Goal: Task Accomplishment & Management: Manage account settings

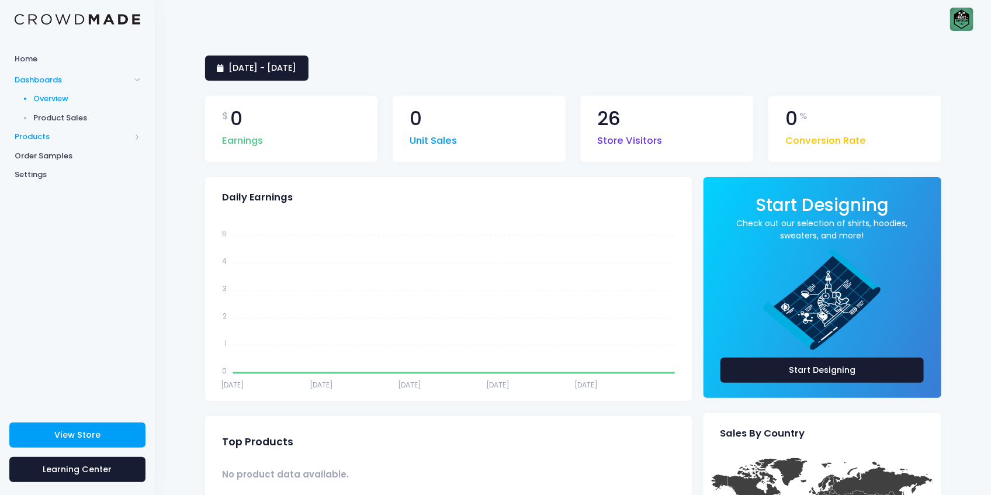
click at [71, 139] on span "Products" at bounding box center [73, 137] width 116 height 12
click at [83, 132] on span "Product Editor" at bounding box center [87, 137] width 107 height 12
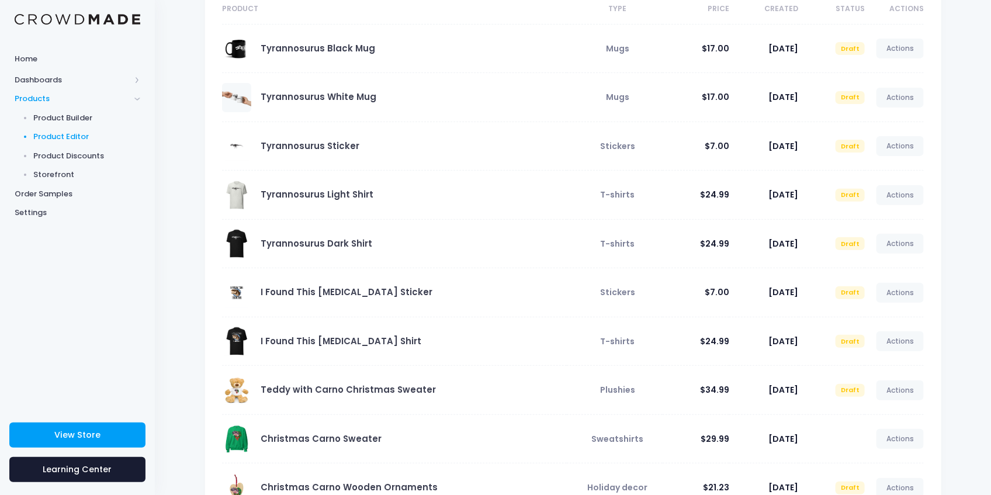
scroll to position [155, 0]
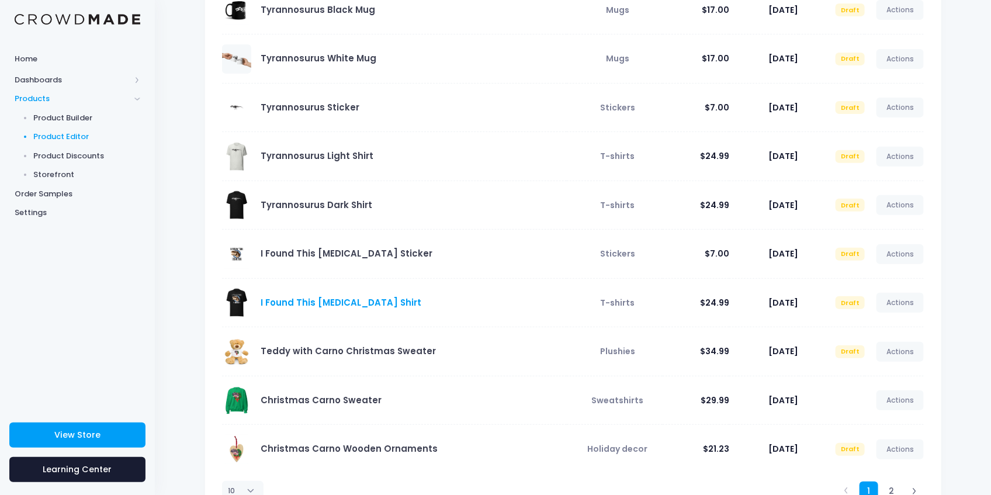
click at [365, 301] on link "I Found This [MEDICAL_DATA] Shirt" at bounding box center [341, 302] width 161 height 12
click at [901, 309] on link "Actions" at bounding box center [901, 303] width 48 height 20
click at [903, 366] on link "Publish" at bounding box center [888, 371] width 62 height 20
click at [900, 252] on link "Actions" at bounding box center [901, 254] width 48 height 20
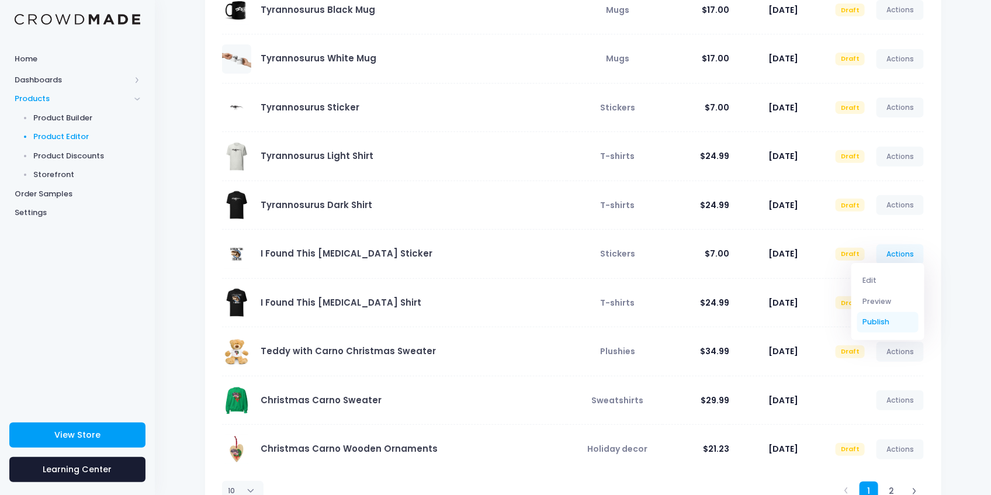
click at [901, 321] on link "Publish" at bounding box center [888, 322] width 62 height 20
click at [906, 213] on link "Actions" at bounding box center [901, 205] width 48 height 20
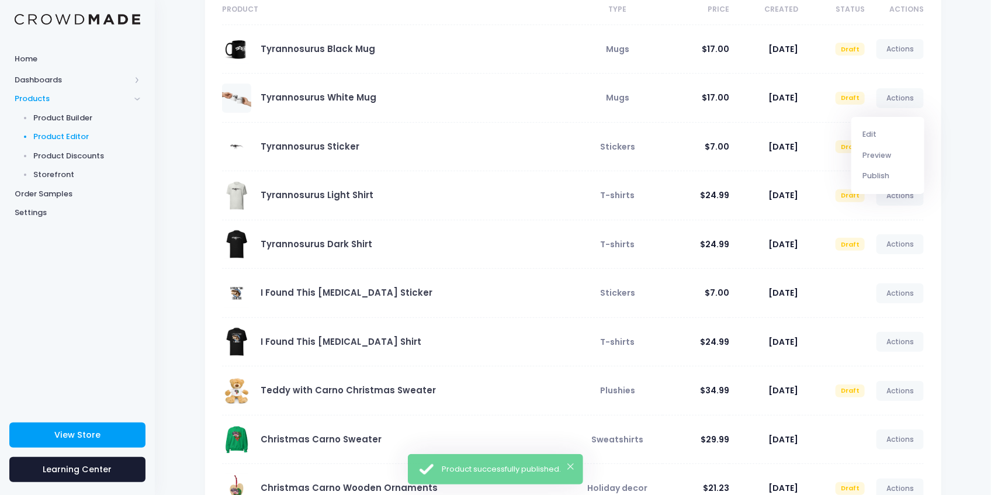
scroll to position [78, 0]
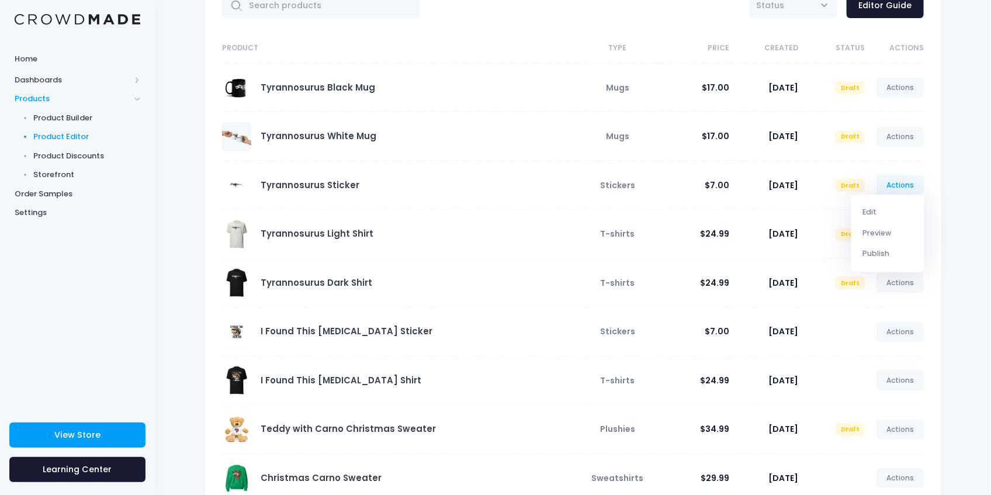
click at [487, 357] on td "I Found This [MEDICAL_DATA] Shirt" at bounding box center [394, 380] width 345 height 49
click at [888, 286] on link "Actions" at bounding box center [901, 283] width 48 height 20
click at [871, 349] on link "Publish" at bounding box center [888, 351] width 62 height 20
click at [905, 230] on link "Actions" at bounding box center [901, 234] width 48 height 20
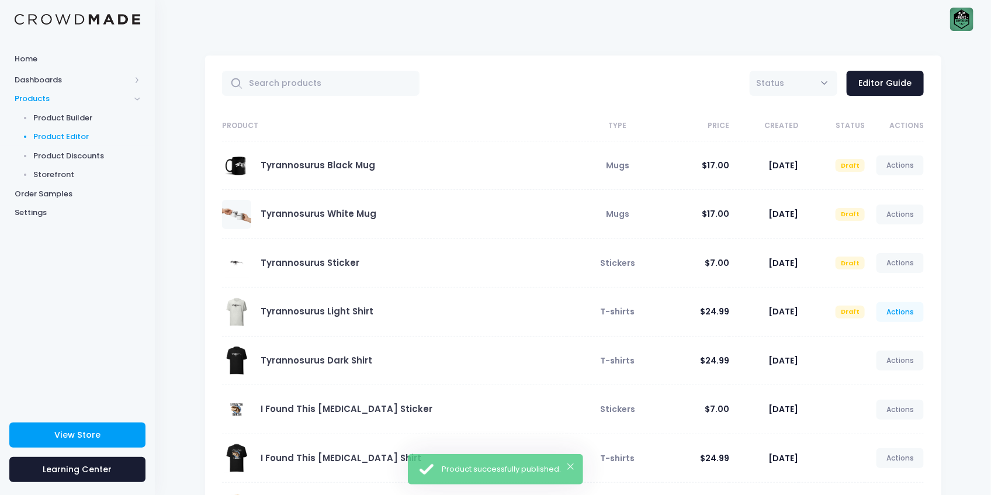
click at [908, 306] on link "Actions" at bounding box center [901, 312] width 48 height 20
click at [888, 386] on link "Publish" at bounding box center [888, 381] width 62 height 20
click at [898, 268] on link "Actions" at bounding box center [901, 263] width 48 height 20
click at [897, 334] on link "Publish" at bounding box center [888, 331] width 62 height 20
click at [903, 221] on link "Actions" at bounding box center [901, 215] width 48 height 20
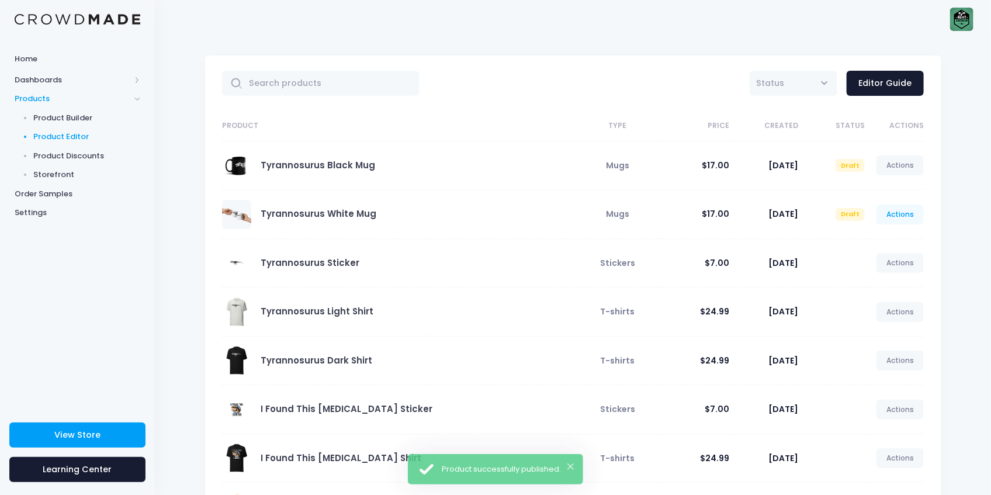
click at [907, 218] on link "Actions" at bounding box center [901, 215] width 48 height 20
click at [910, 279] on link "Publish" at bounding box center [888, 283] width 62 height 20
click at [898, 165] on link "Actions" at bounding box center [901, 165] width 48 height 20
click at [911, 165] on link "Actions" at bounding box center [901, 165] width 48 height 20
click at [915, 226] on link "Publish" at bounding box center [888, 234] width 62 height 20
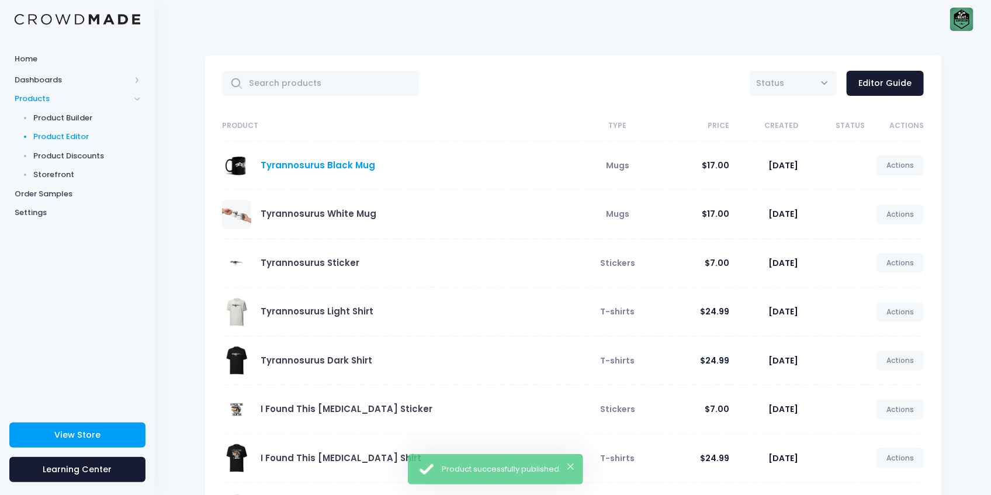
click at [278, 163] on link "Tyrannosurus Black Mug" at bounding box center [318, 165] width 115 height 12
click at [967, 16] on img at bounding box center [961, 19] width 23 height 23
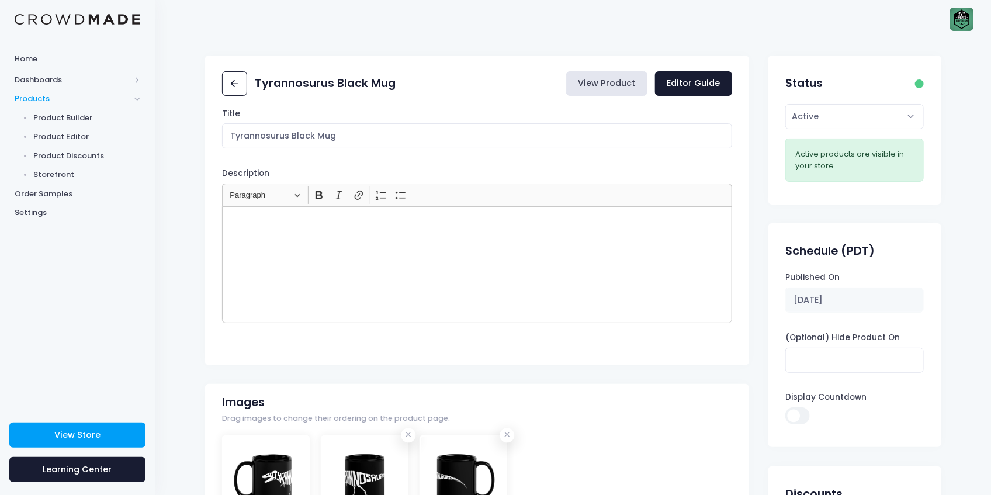
click at [640, 75] on link "View Product" at bounding box center [606, 83] width 81 height 25
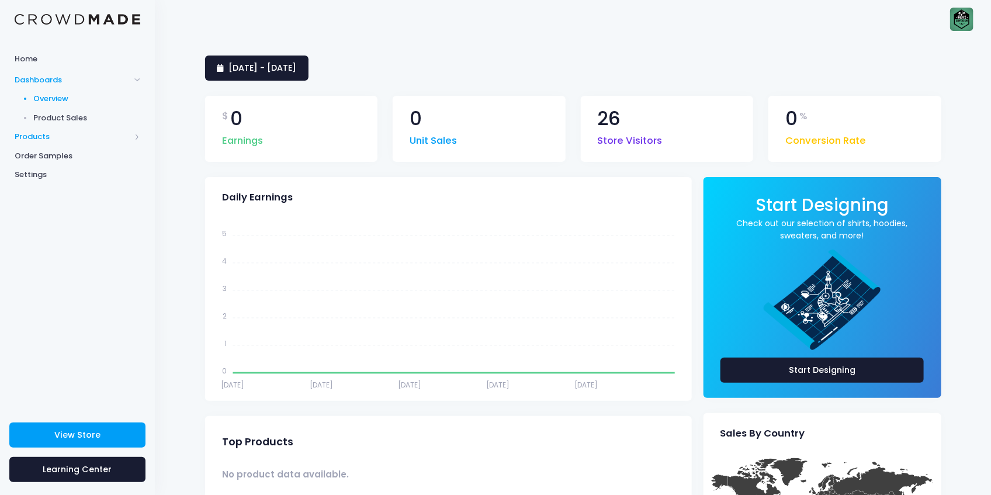
click at [58, 130] on span "Products" at bounding box center [77, 136] width 155 height 19
click at [73, 172] on span "Storefront" at bounding box center [87, 175] width 107 height 12
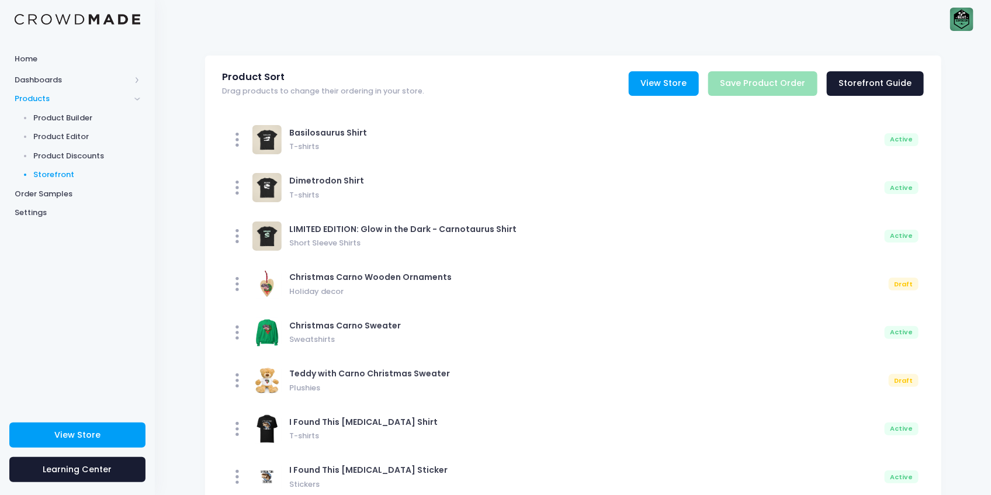
click at [680, 78] on link "View Store" at bounding box center [664, 83] width 70 height 25
click at [865, 78] on link "Storefront Guide" at bounding box center [875, 83] width 97 height 25
click at [58, 89] on span "Products" at bounding box center [77, 98] width 155 height 19
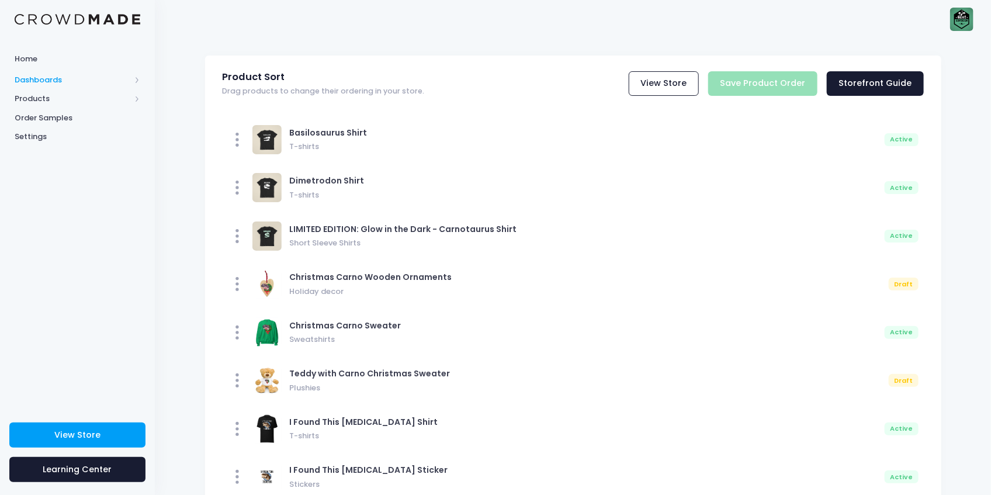
click at [132, 78] on span "Dashboards" at bounding box center [77, 79] width 155 height 19
click at [52, 101] on span "Overview" at bounding box center [87, 99] width 107 height 12
click at [67, 96] on span "Overview" at bounding box center [87, 99] width 107 height 12
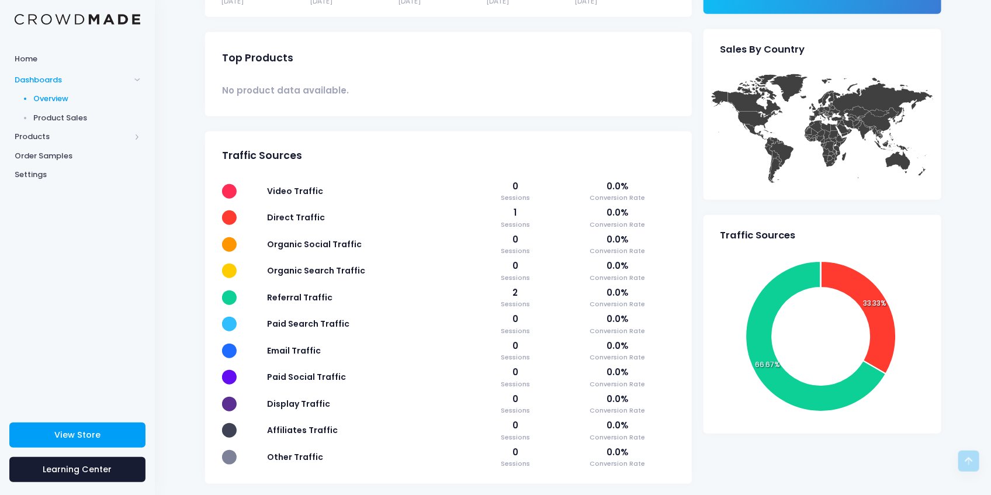
scroll to position [405, 0]
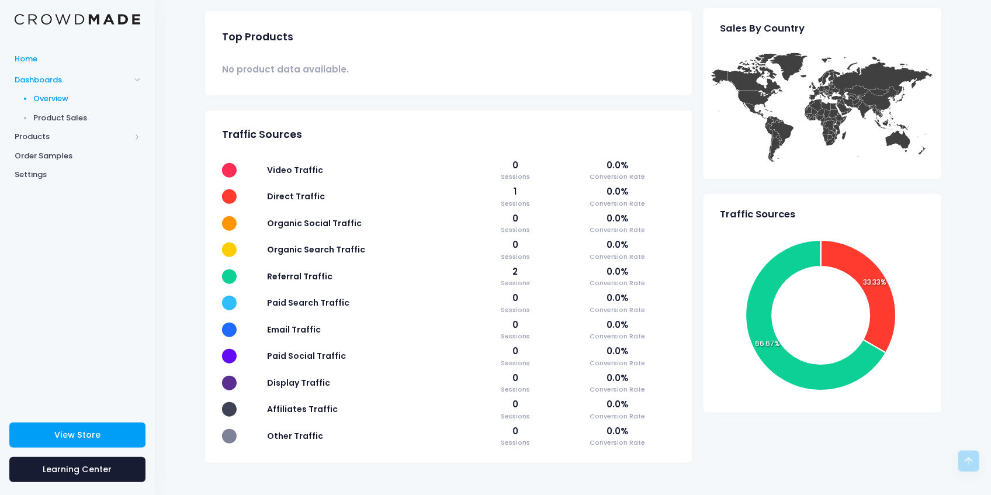
click at [32, 59] on span "Home" at bounding box center [78, 59] width 126 height 12
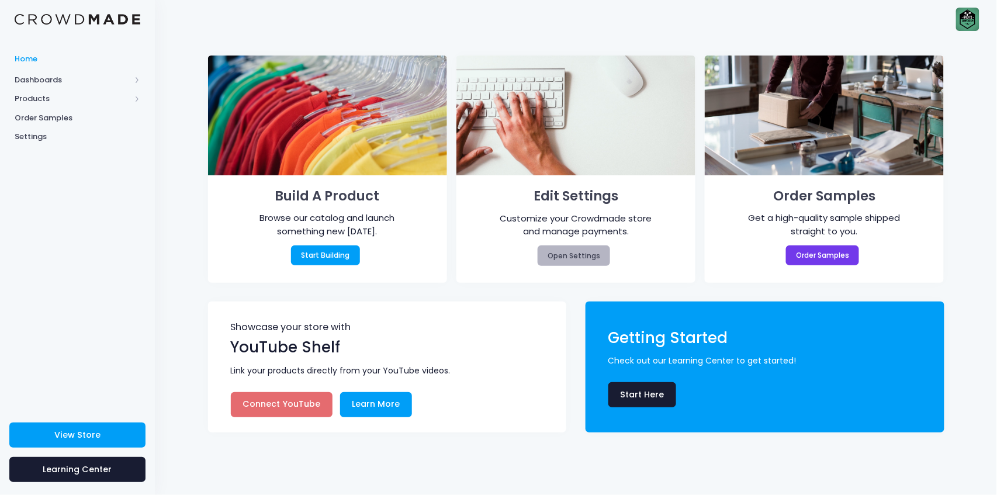
click at [569, 257] on link "Open Settings" at bounding box center [574, 255] width 73 height 20
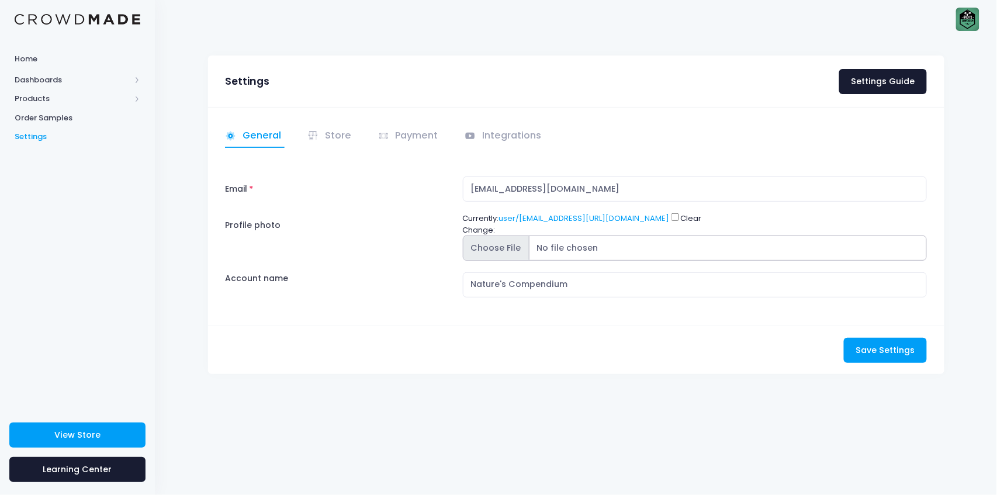
click at [508, 241] on input "Profile photo" at bounding box center [695, 248] width 465 height 25
click at [328, 139] on link "Store" at bounding box center [331, 136] width 48 height 23
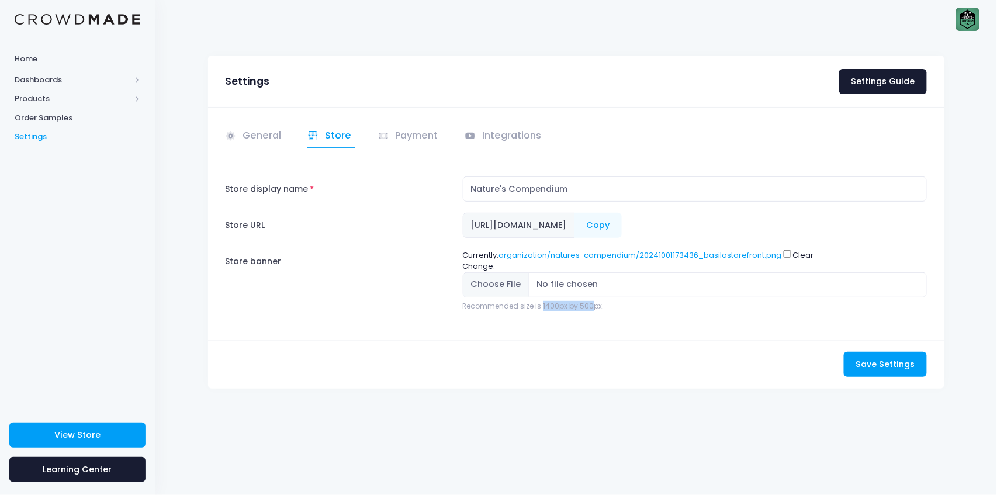
drag, startPoint x: 542, startPoint y: 306, endPoint x: 588, endPoint y: 304, distance: 46.2
click at [588, 304] on div "Recommended size is 1400px by 500px." at bounding box center [695, 306] width 465 height 11
click at [588, 305] on div "Recommended size is 1400px by 500px." at bounding box center [695, 306] width 465 height 11
drag, startPoint x: 608, startPoint y: 304, endPoint x: 546, endPoint y: 303, distance: 61.4
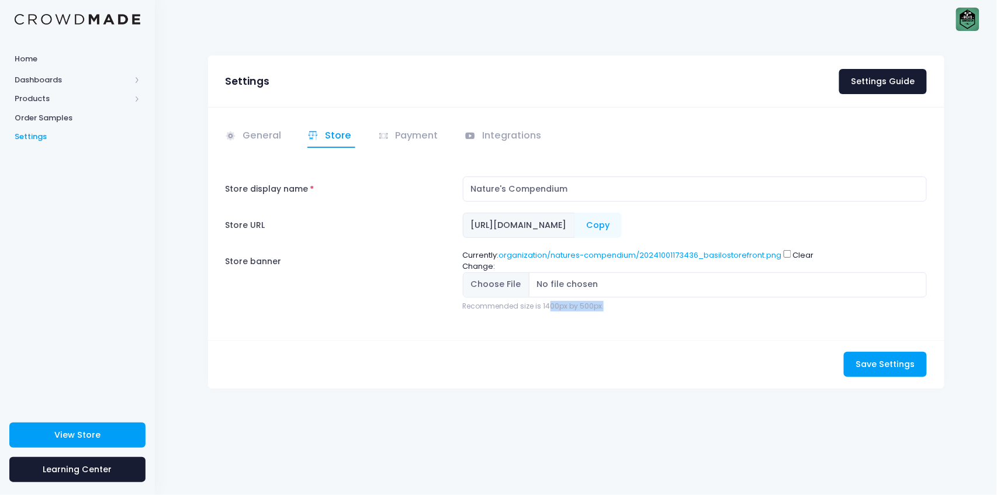
click at [546, 303] on div "Recommended size is 1400px by 500px." at bounding box center [695, 306] width 465 height 11
click at [554, 283] on input "Store banner" at bounding box center [695, 284] width 465 height 25
type input "C:\fakepath\crowdmadestoretest.png"
click at [689, 289] on input "Store banner" at bounding box center [695, 284] width 465 height 25
click at [865, 365] on span "Save Settings" at bounding box center [885, 364] width 59 height 12
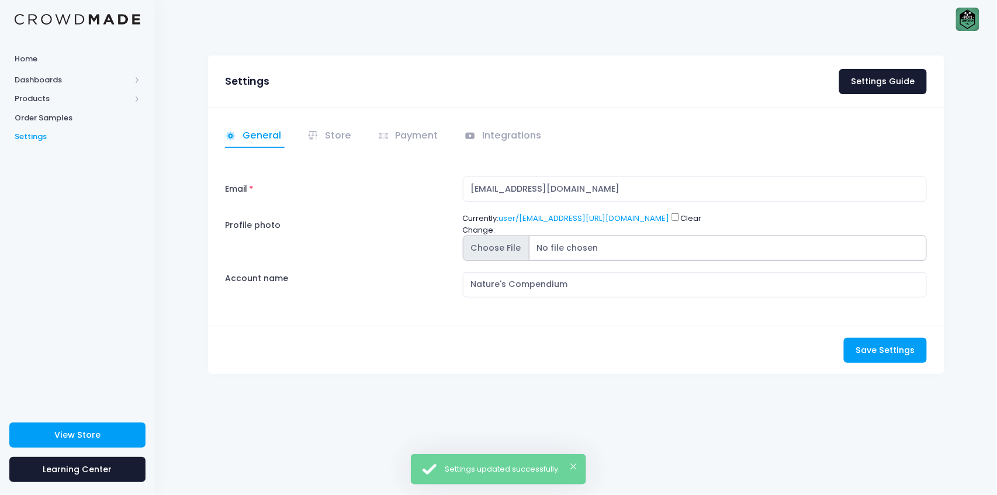
click at [563, 251] on input "Profile photo" at bounding box center [695, 248] width 465 height 25
type input "C:\fakepath\crowdmadestoretest.png"
click at [885, 348] on span "Save Settings" at bounding box center [885, 350] width 59 height 12
click at [318, 137] on icon at bounding box center [313, 136] width 12 height 12
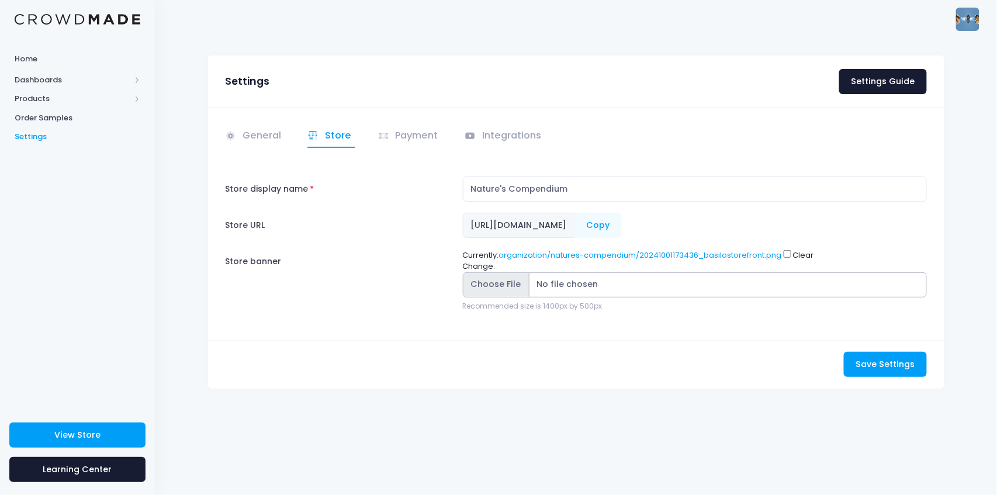
click at [565, 285] on input "Store banner" at bounding box center [695, 284] width 465 height 25
type input "C:\fakepath\crowdmadestoretest.png"
click at [878, 359] on span "Save Settings" at bounding box center [885, 364] width 59 height 12
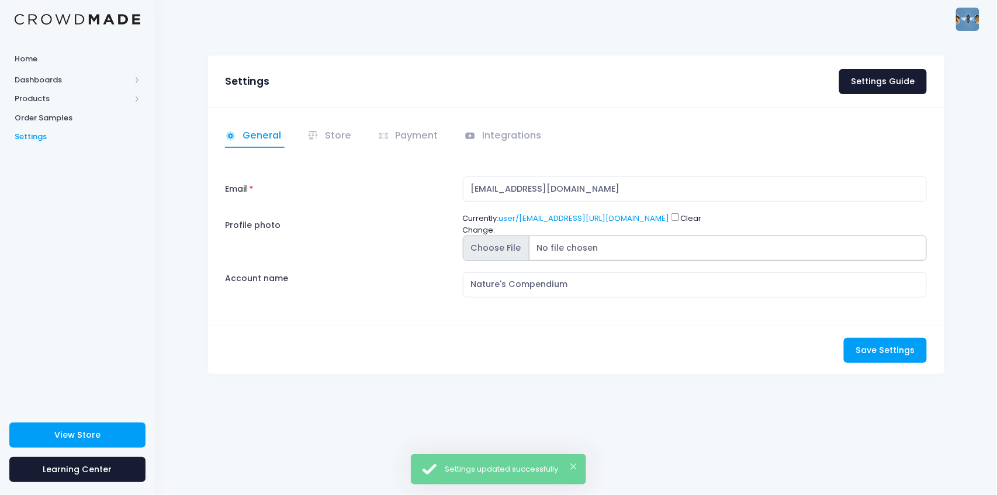
click at [510, 252] on input "Profile photo" at bounding box center [695, 248] width 465 height 25
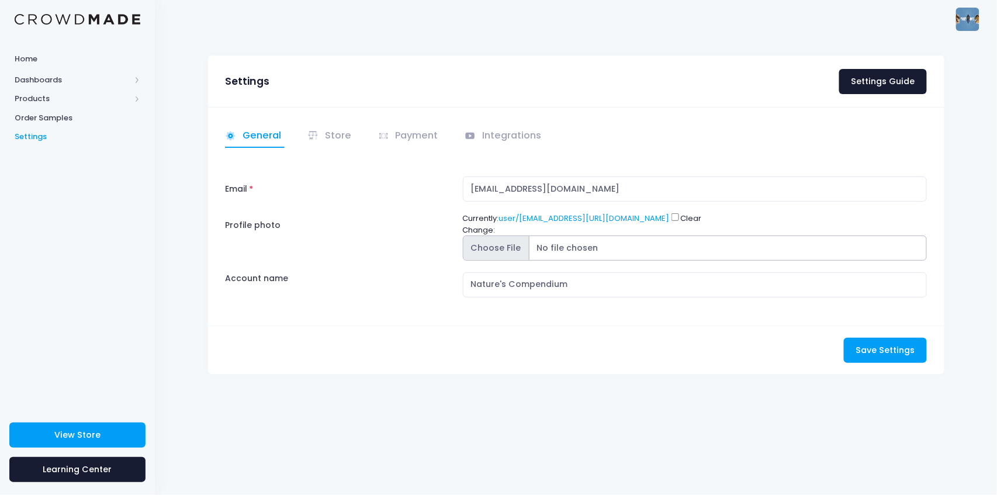
type input "C:\fakepath\jurassicbadgepfp.png"
click at [869, 347] on span "Save Settings" at bounding box center [885, 350] width 59 height 12
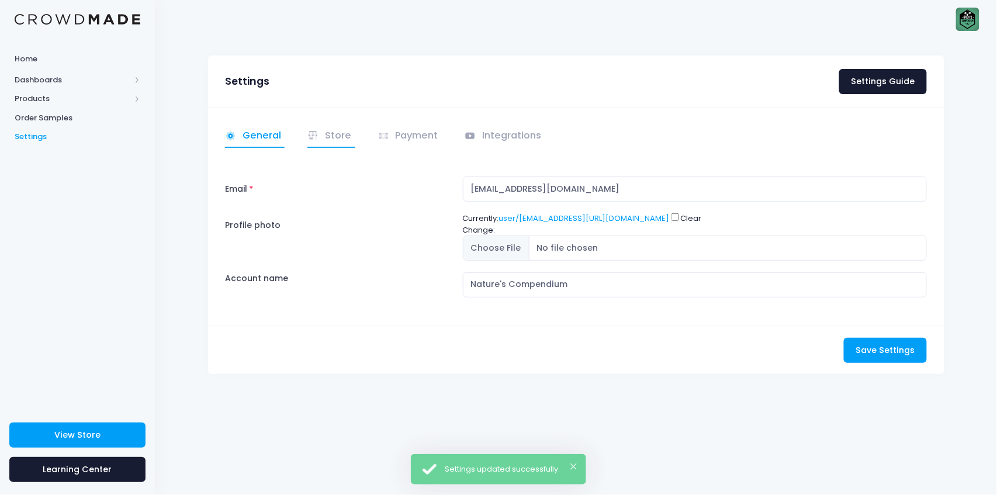
click at [347, 137] on link "Store" at bounding box center [331, 136] width 48 height 23
